Goal: Find specific page/section: Find specific page/section

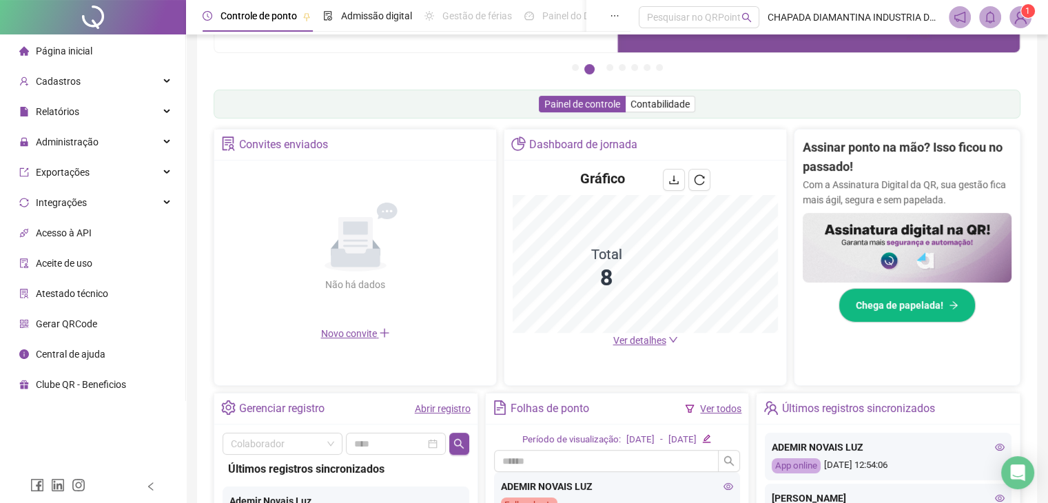
scroll to position [276, 0]
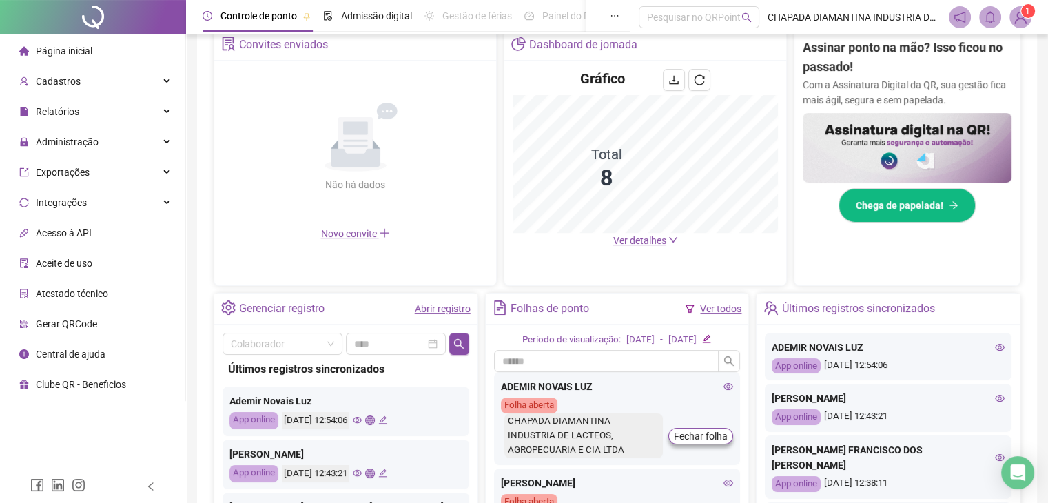
click at [575, 78] on div "Gráfico Total 8" at bounding box center [645, 151] width 265 height 164
click at [699, 79] on icon "reload" at bounding box center [699, 79] width 11 height 11
click at [674, 243] on icon "down" at bounding box center [673, 240] width 10 height 10
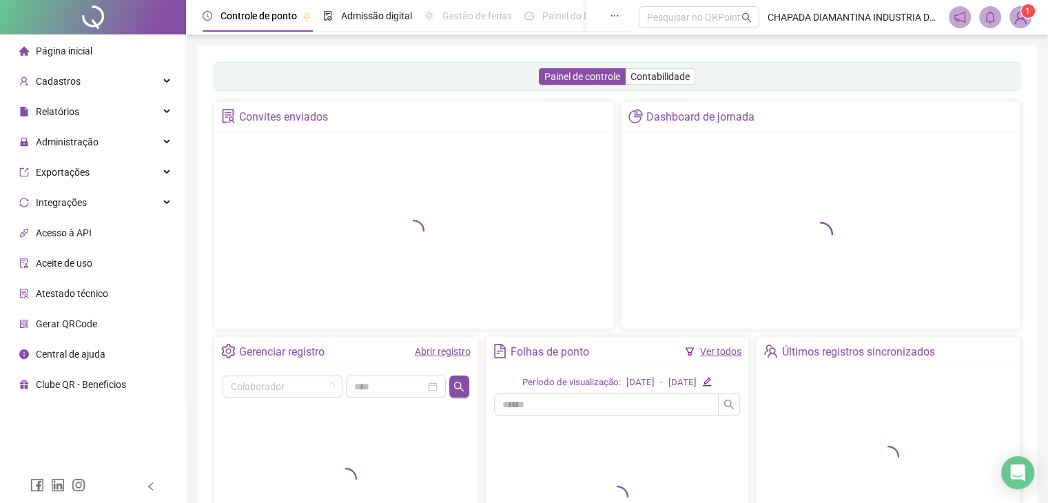
scroll to position [154, 0]
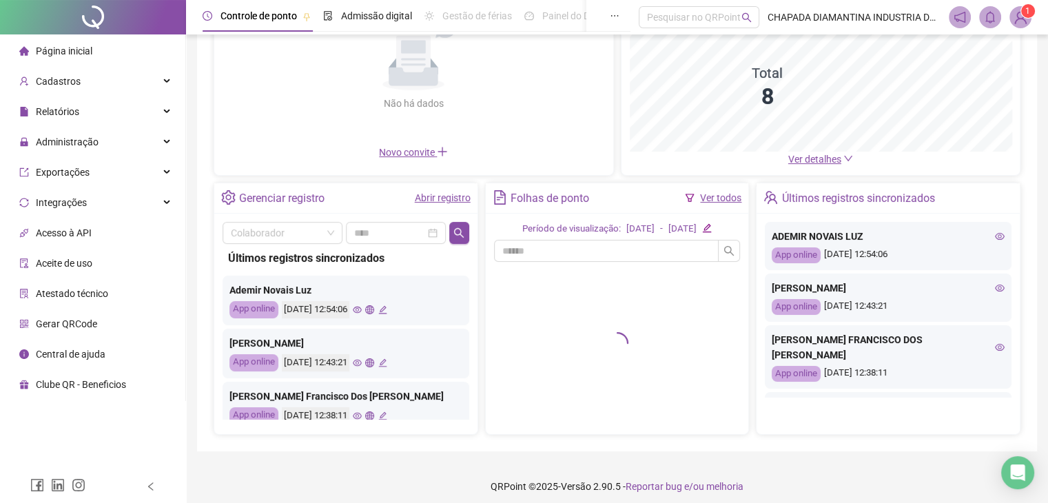
click at [841, 159] on link "Ver detalhes" at bounding box center [820, 159] width 65 height 11
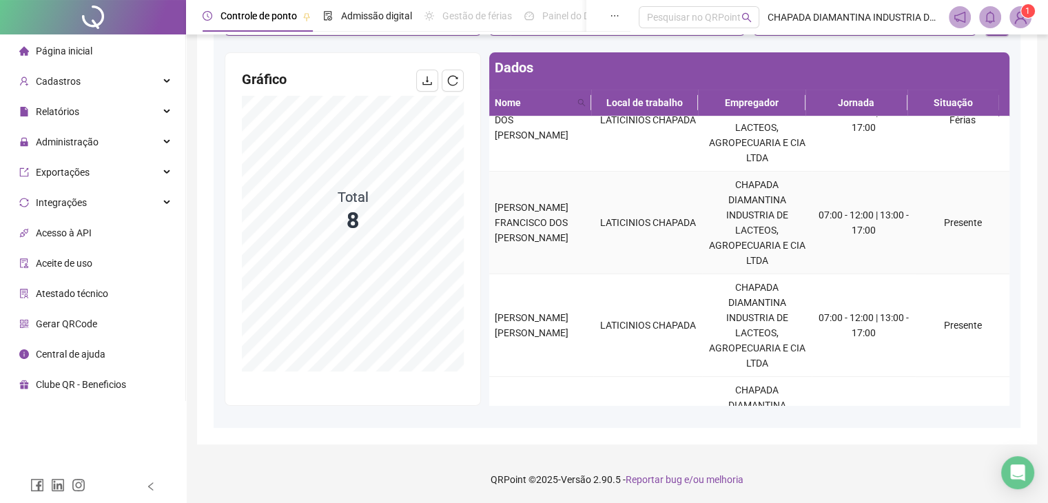
scroll to position [531, 0]
